Goal: Find specific page/section: Find specific page/section

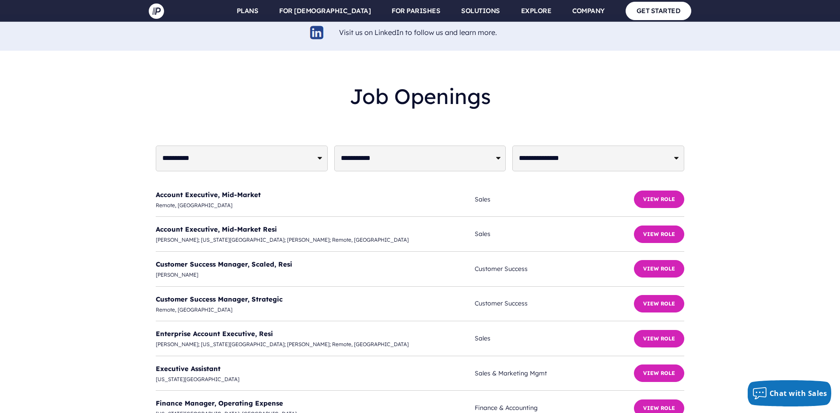
scroll to position [2097, 0]
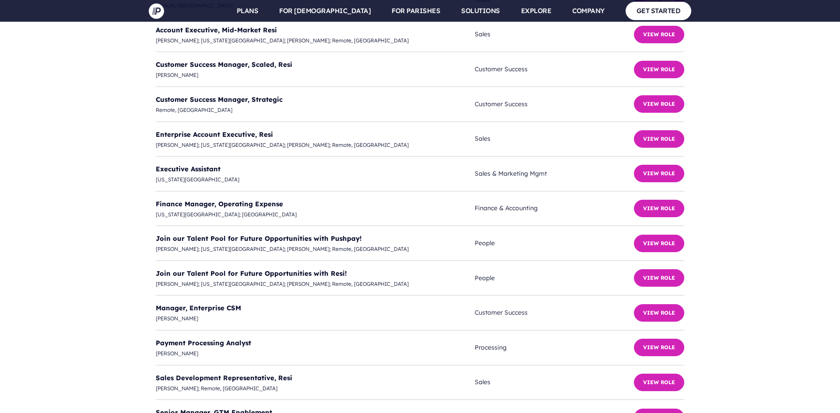
scroll to position [2117, 0]
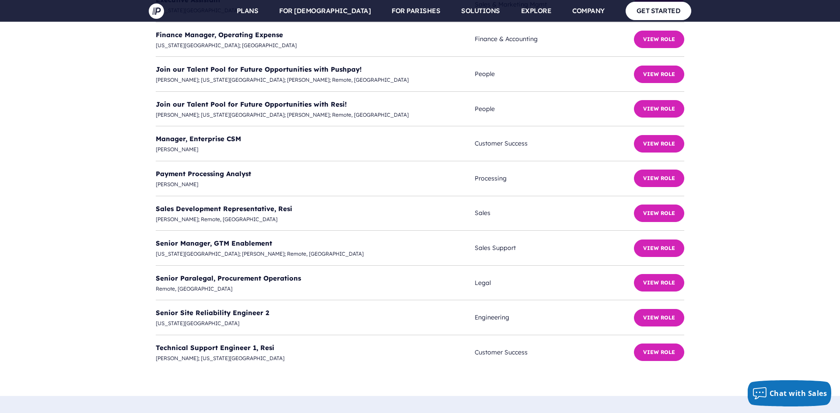
scroll to position [2435, 0]
